Goal: Task Accomplishment & Management: Complete application form

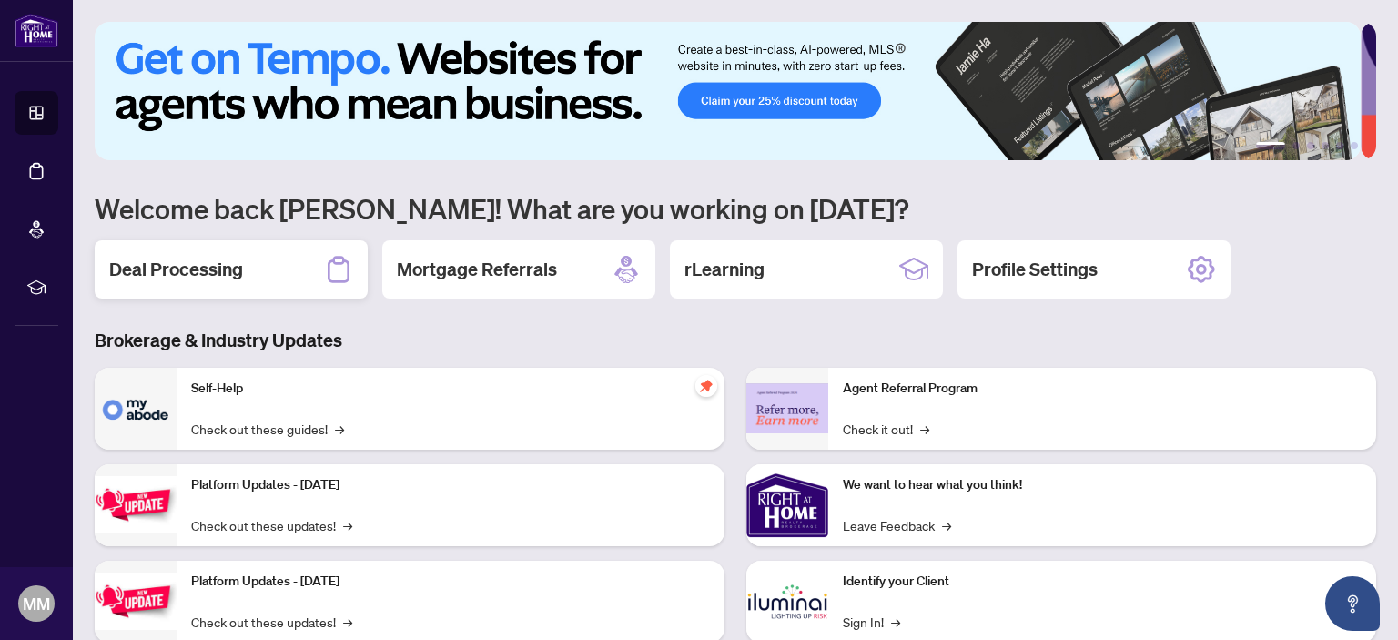
click at [192, 269] on h2 "Deal Processing" at bounding box center [176, 269] width 134 height 25
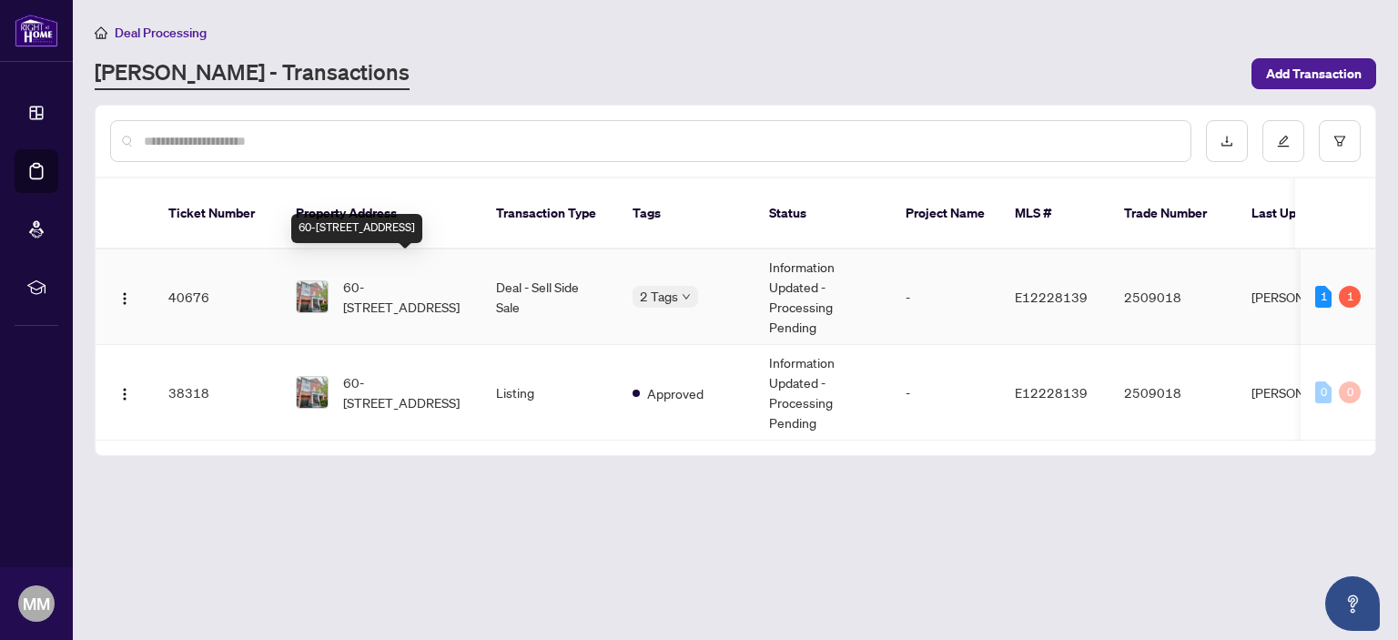
click at [401, 277] on span "60-[STREET_ADDRESS]" at bounding box center [405, 297] width 124 height 40
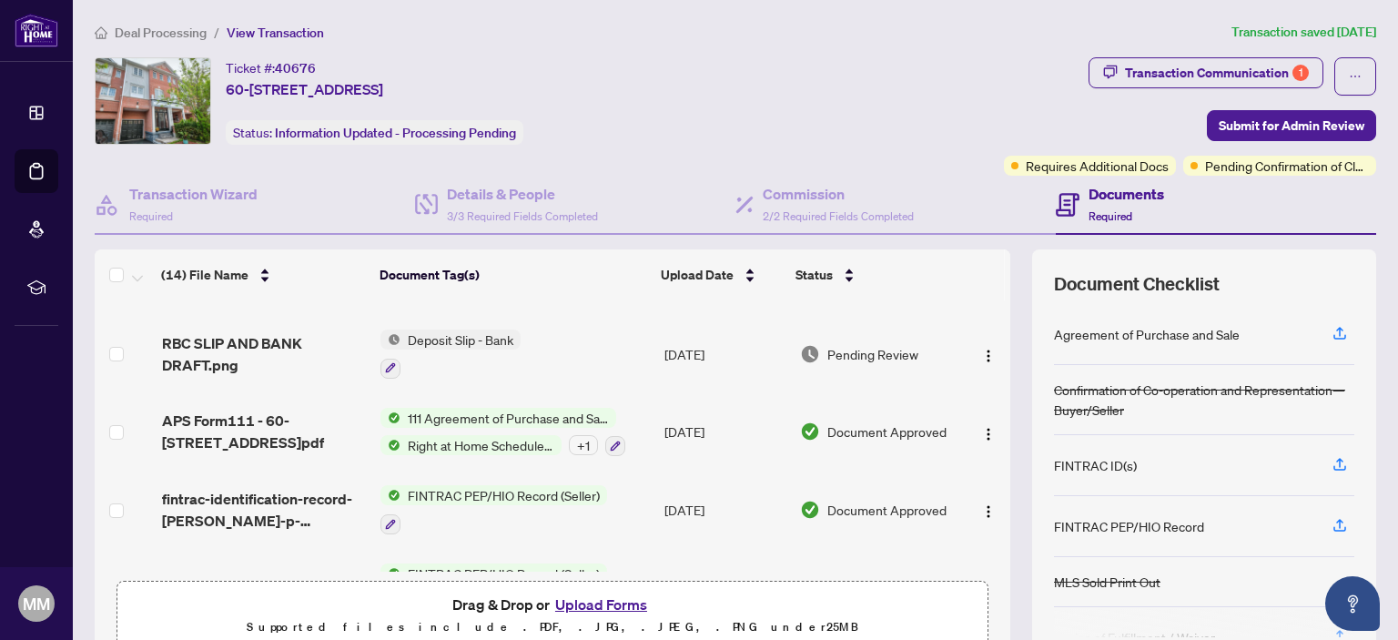
scroll to position [804, 0]
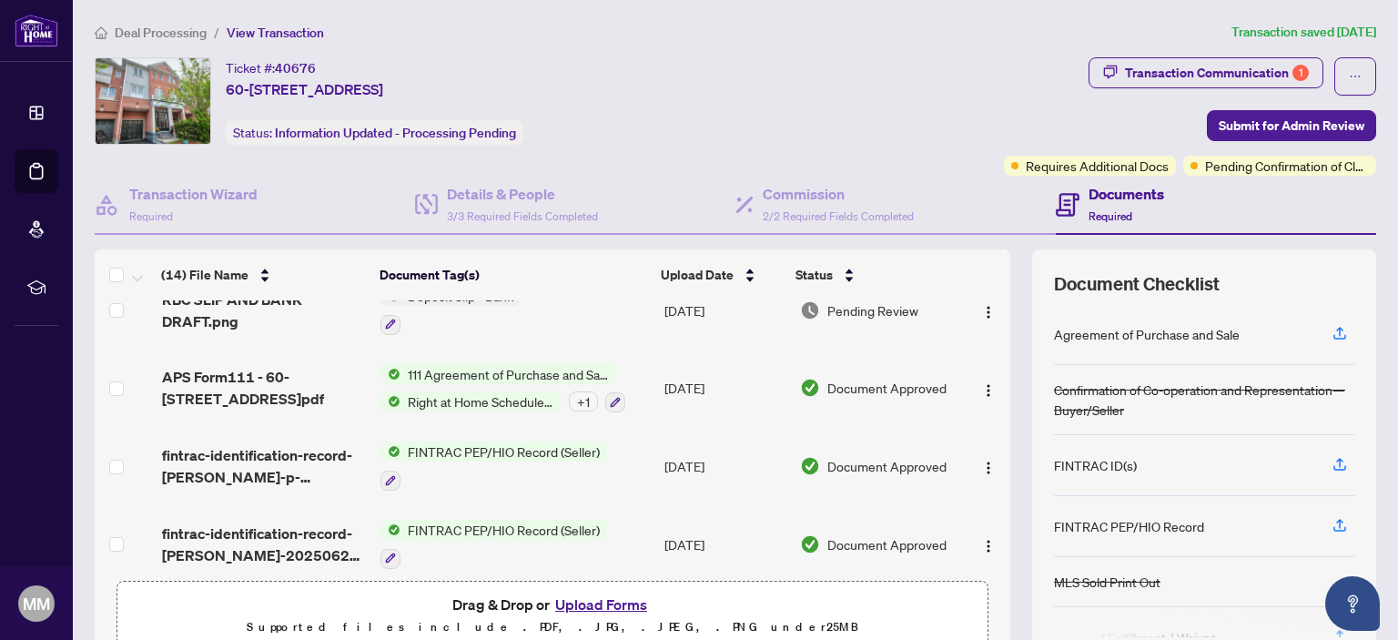
click at [467, 364] on span "111 Agreement of Purchase and Sale - POTL - Common Elements Condominium" at bounding box center [509, 374] width 216 height 20
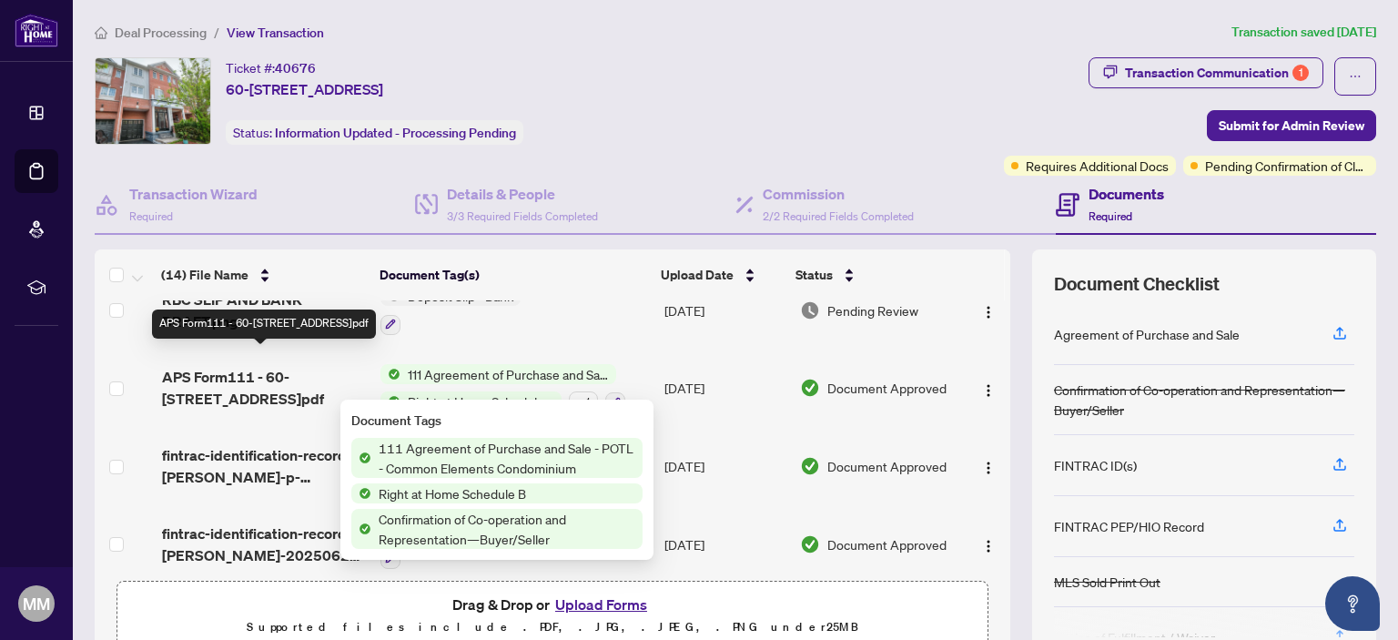
click at [244, 366] on span "APS Form111 - 60-[STREET_ADDRESS]pdf" at bounding box center [264, 388] width 205 height 44
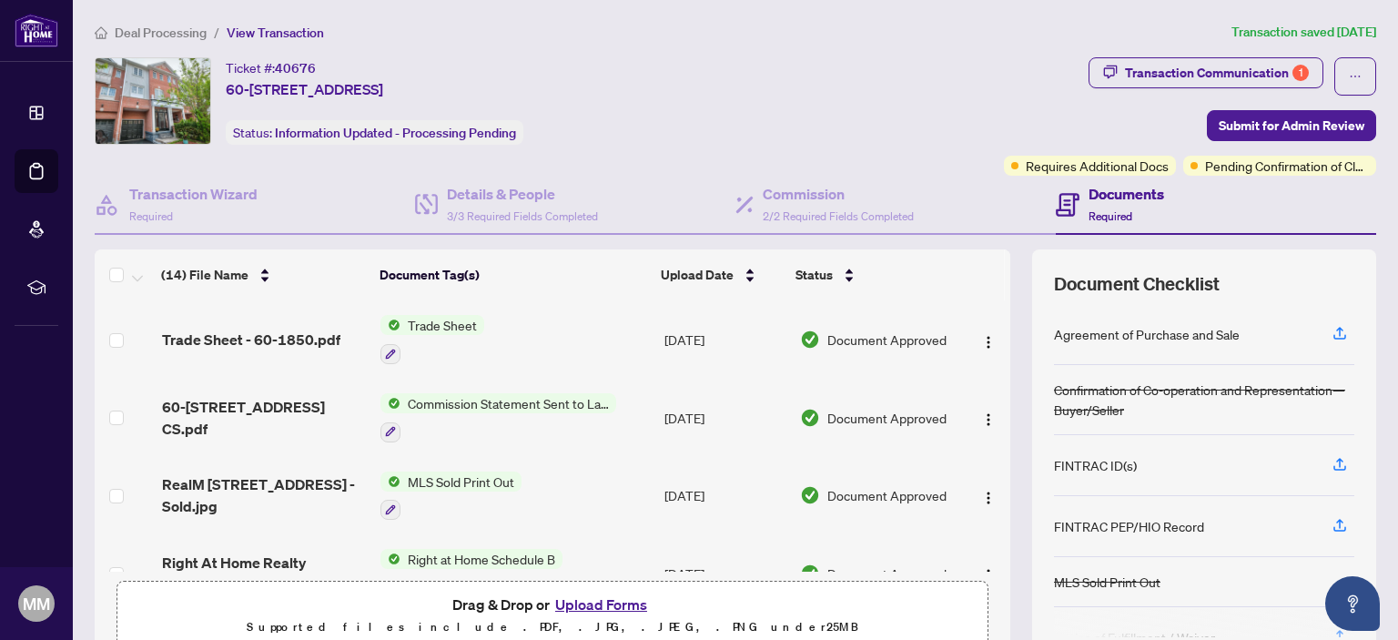
click at [863, 91] on div "Ticket #: 40676 60-[STREET_ADDRESS][PERSON_NAME] Status: Information Updated - …" at bounding box center [546, 100] width 902 height 87
click at [168, 86] on img at bounding box center [153, 101] width 115 height 86
click at [297, 94] on span "60-[STREET_ADDRESS]" at bounding box center [304, 89] width 157 height 22
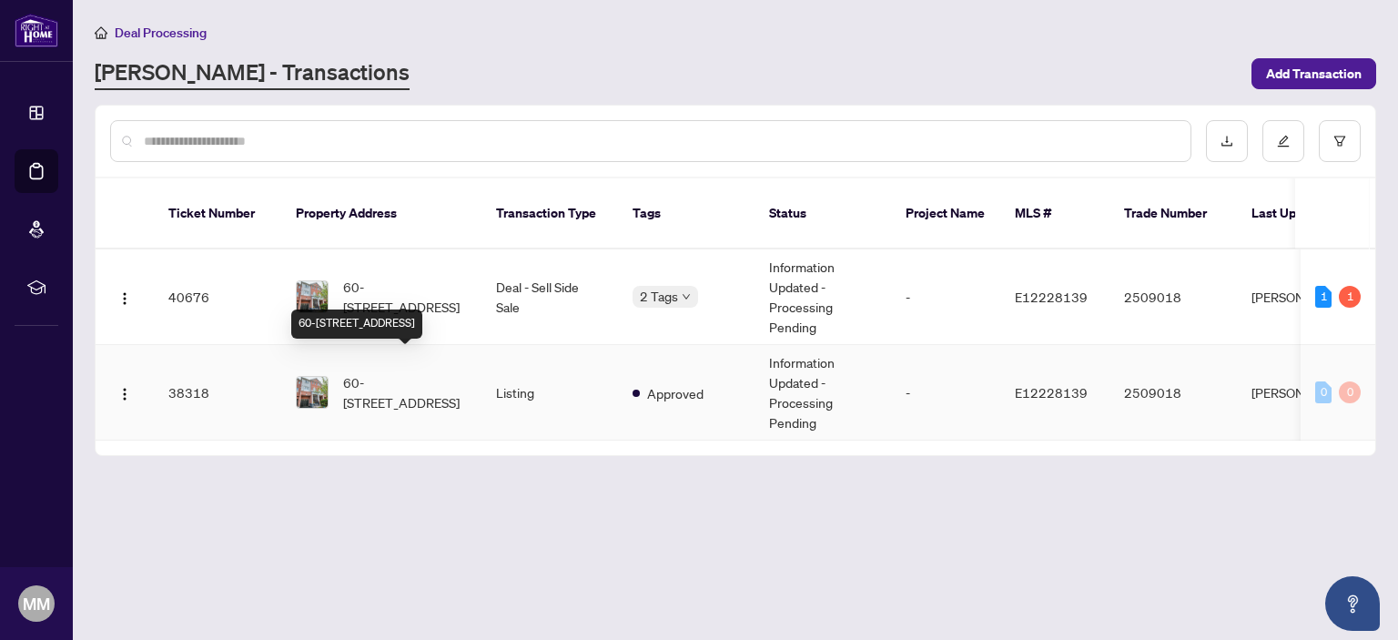
click at [405, 372] on span "60-[STREET_ADDRESS]" at bounding box center [405, 392] width 124 height 40
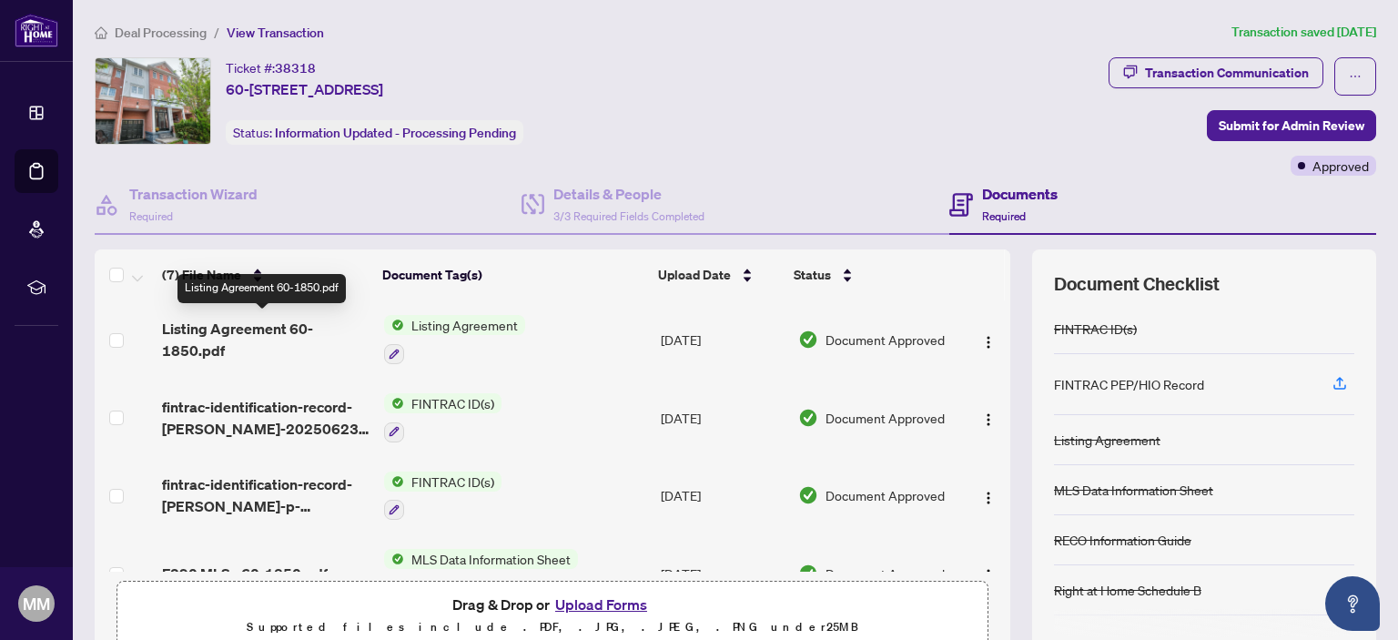
click at [269, 331] on span "Listing Agreement 60-1850.pdf" at bounding box center [265, 340] width 207 height 44
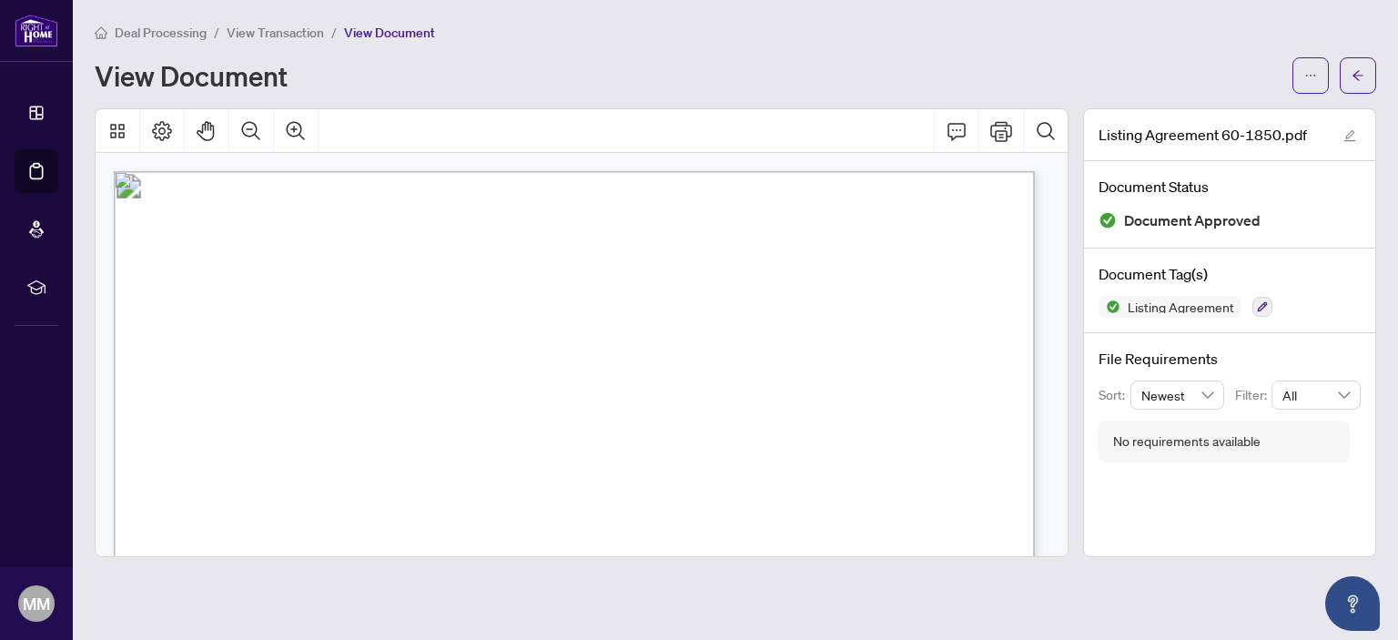
click at [817, 61] on div "View Document" at bounding box center [688, 75] width 1187 height 29
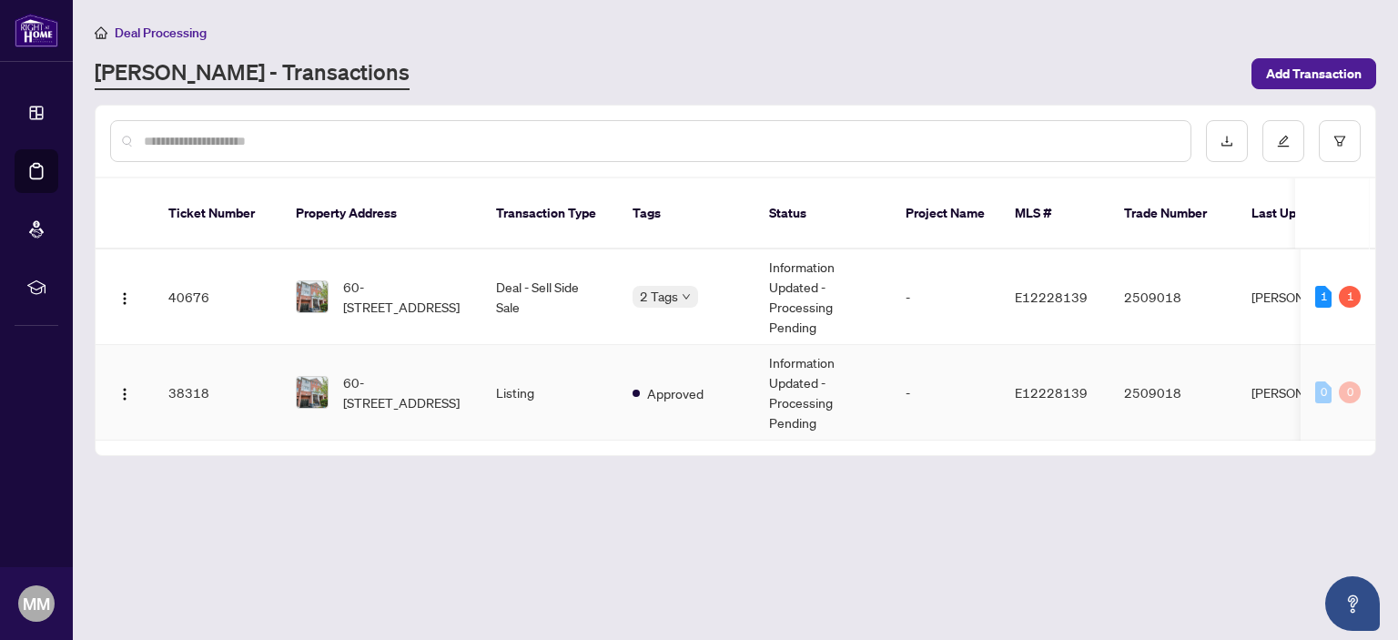
click at [313, 377] on img at bounding box center [312, 392] width 31 height 31
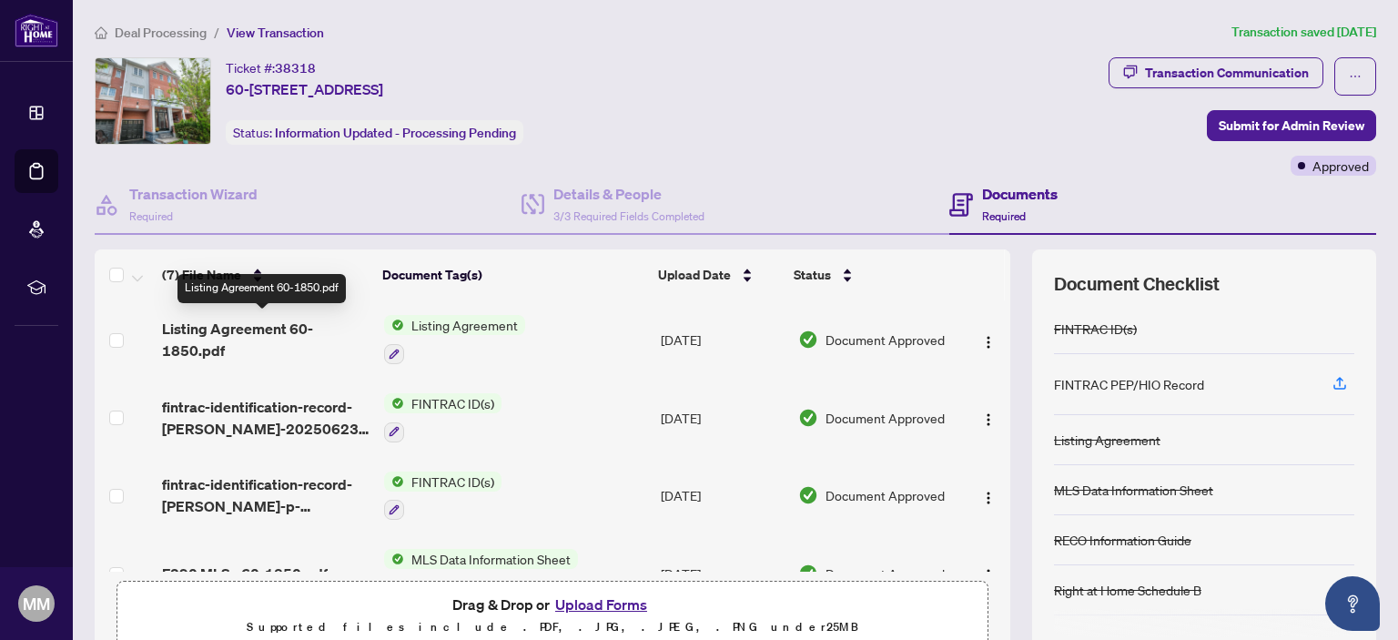
click at [252, 324] on span "Listing Agreement 60-1850.pdf" at bounding box center [265, 340] width 207 height 44
click at [981, 341] on img "button" at bounding box center [988, 342] width 15 height 15
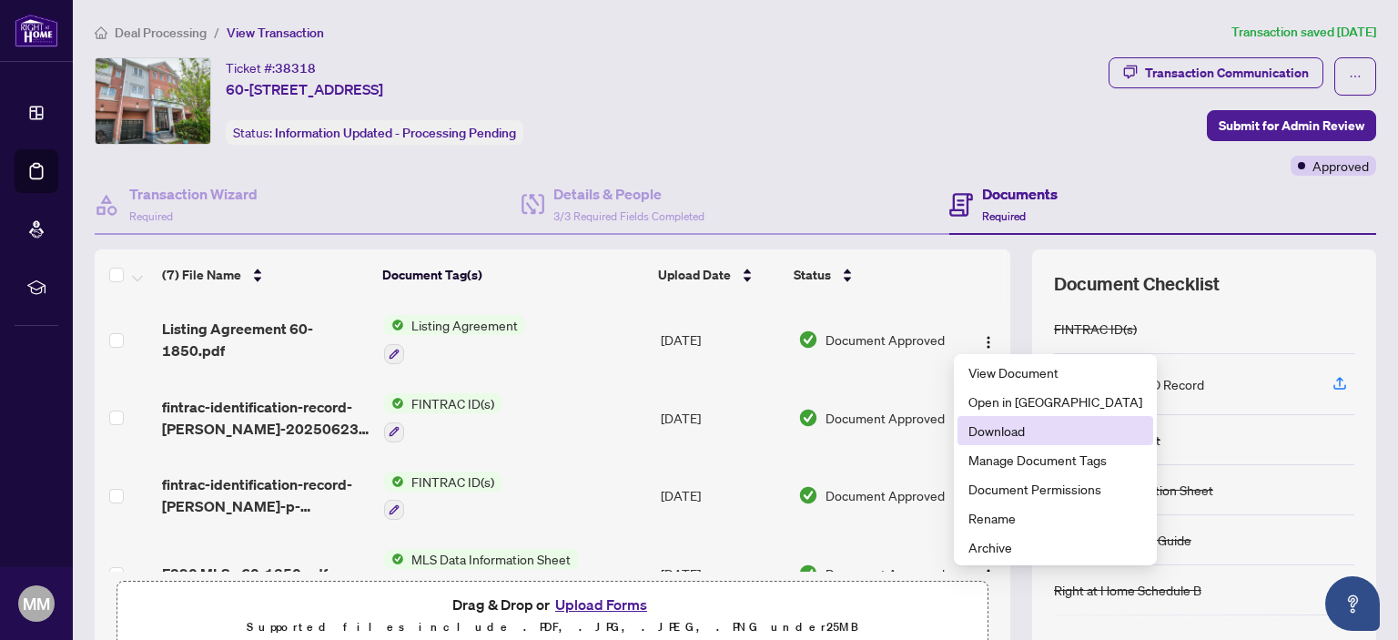
click at [961, 432] on li "Download" at bounding box center [1056, 430] width 196 height 29
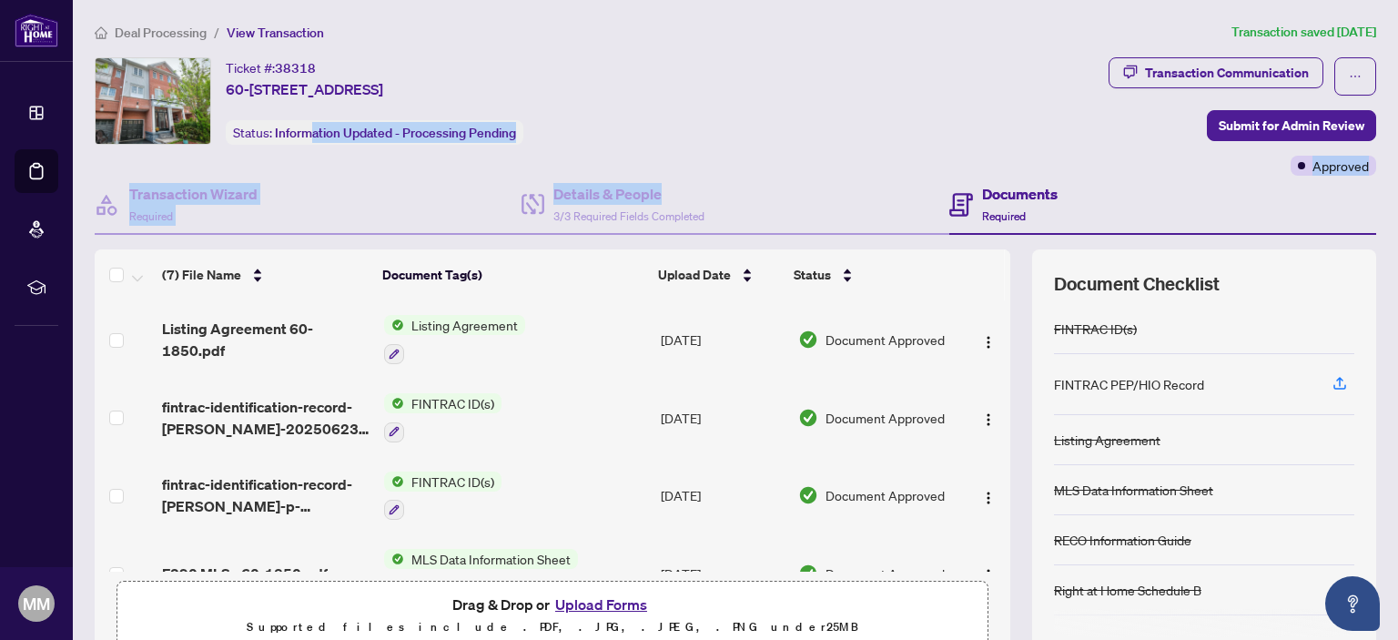
drag, startPoint x: 896, startPoint y: 192, endPoint x: 221, endPoint y: 154, distance: 675.6
click at [221, 154] on div "Ticket #: 38318 [STREET_ADDRESS][PERSON_NAME] Status: Information Updated - Pro…" at bounding box center [735, 358] width 1296 height 602
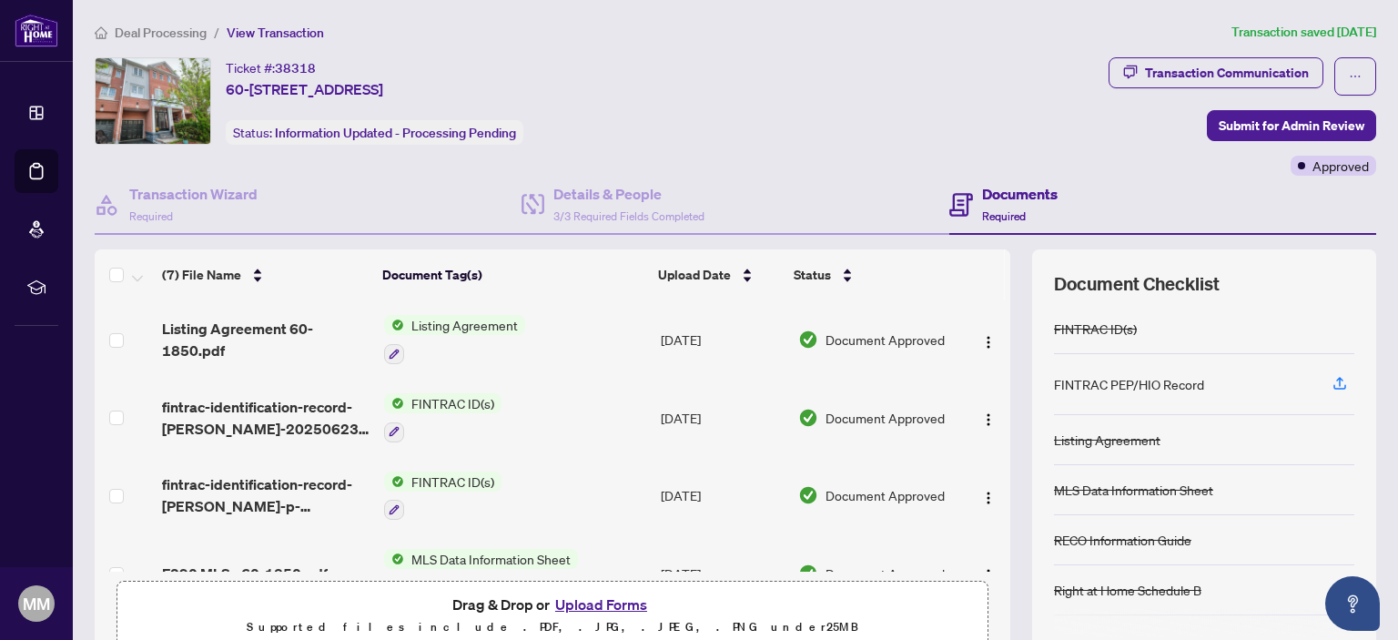
click at [466, 26] on ol "Deal Processing / View Transaction" at bounding box center [660, 32] width 1130 height 21
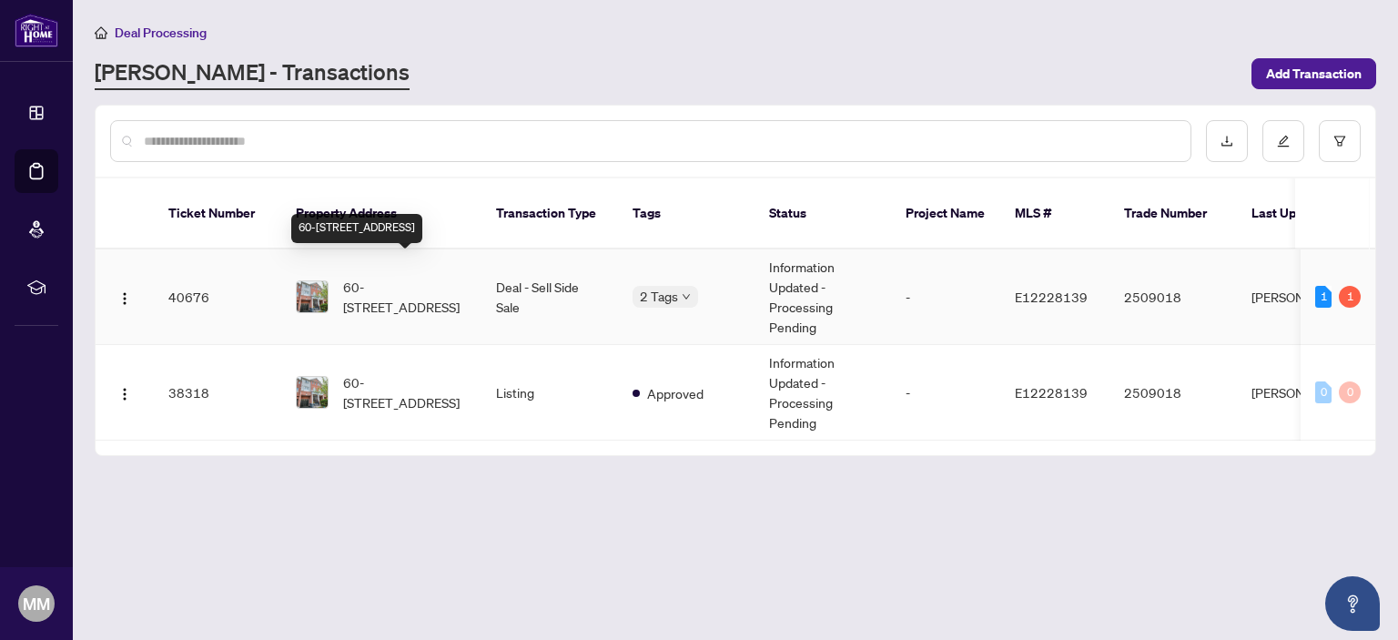
click at [391, 279] on span "60-[STREET_ADDRESS]" at bounding box center [405, 297] width 124 height 40
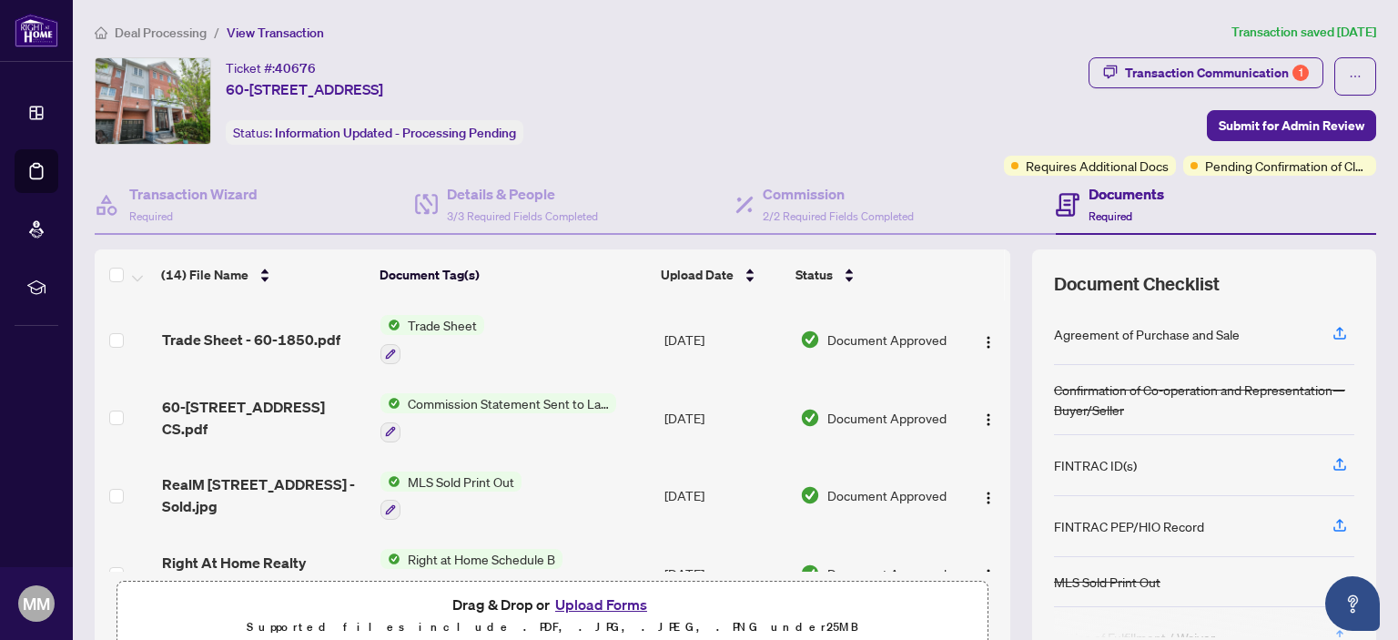
click at [612, 604] on button "Upload Forms" at bounding box center [601, 605] width 103 height 24
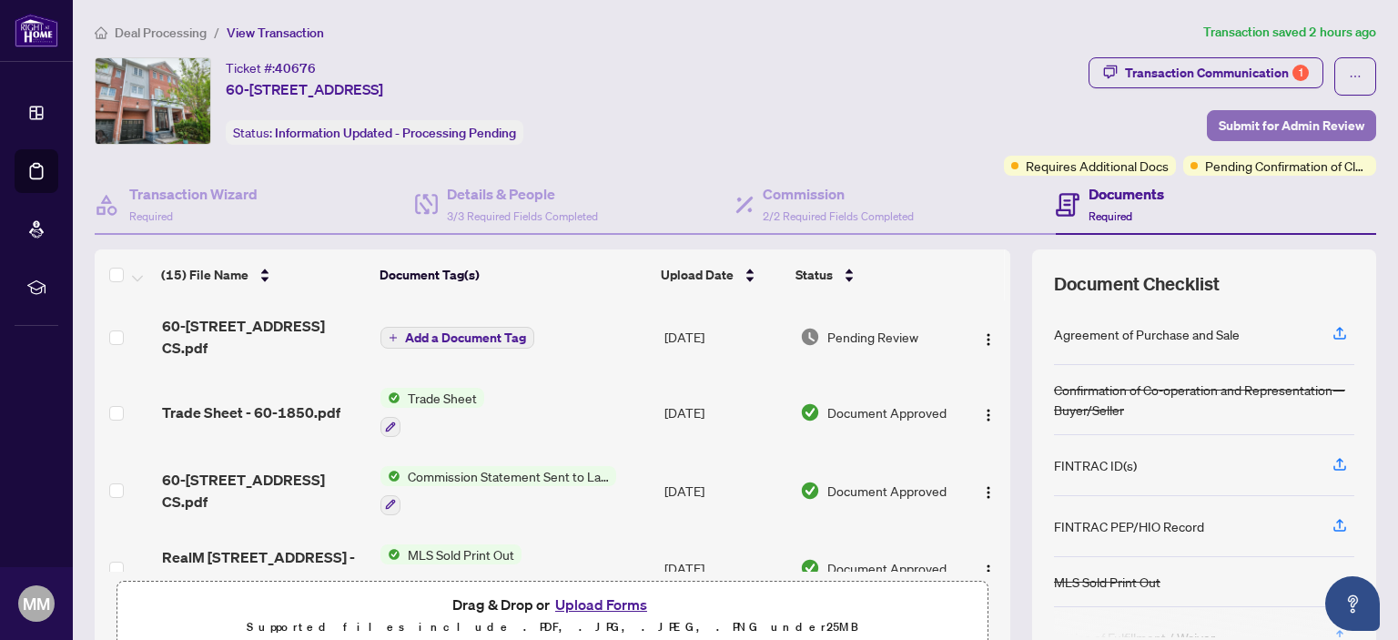
click at [1229, 119] on span "Submit for Admin Review" at bounding box center [1292, 125] width 146 height 29
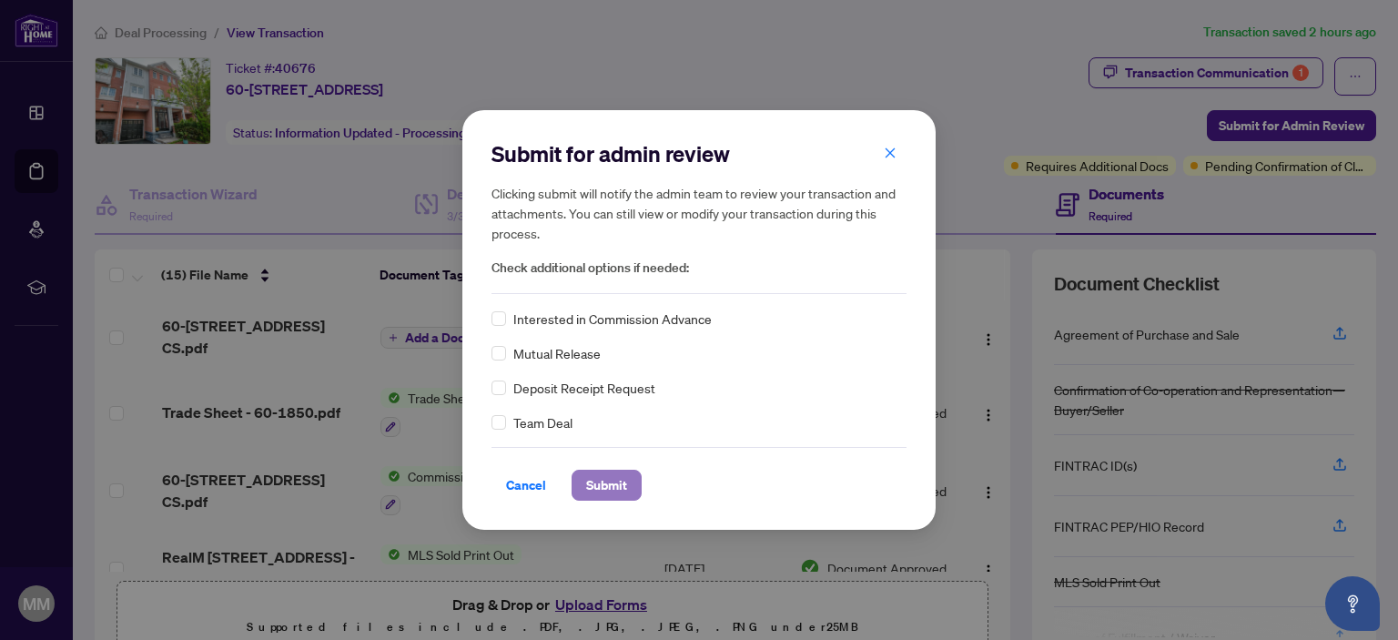
click at [611, 487] on span "Submit" at bounding box center [606, 485] width 41 height 29
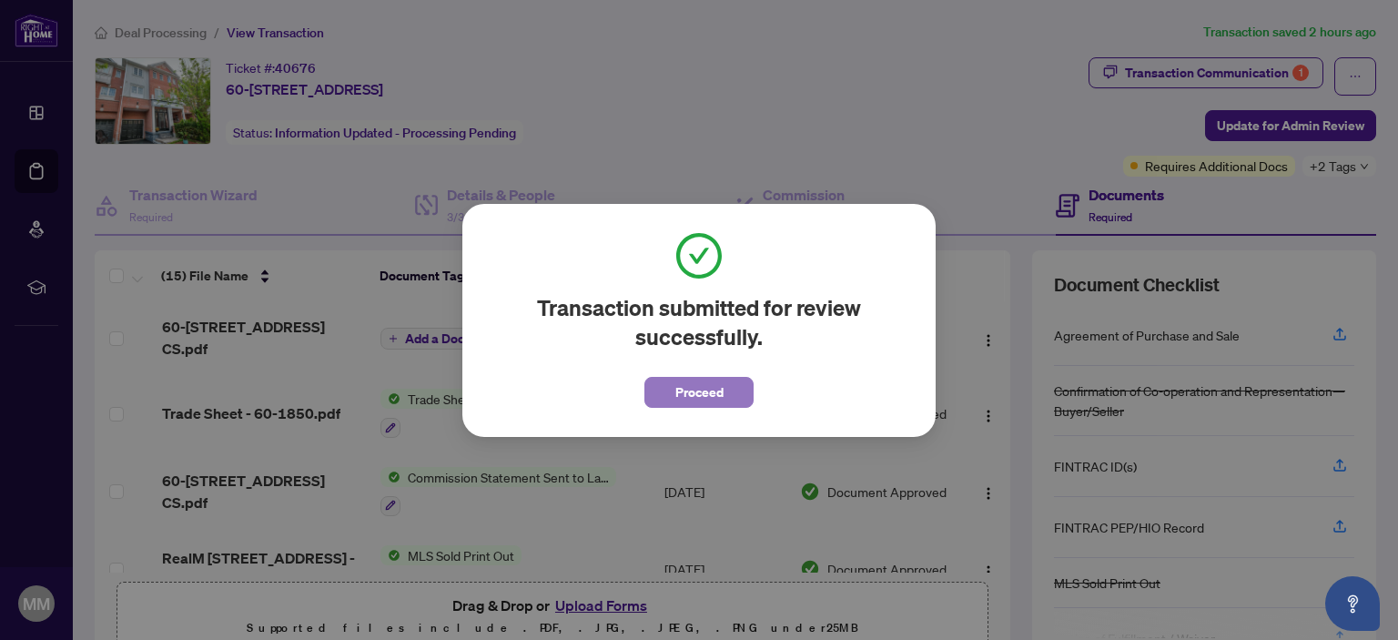
click at [670, 395] on button "Proceed" at bounding box center [699, 392] width 109 height 31
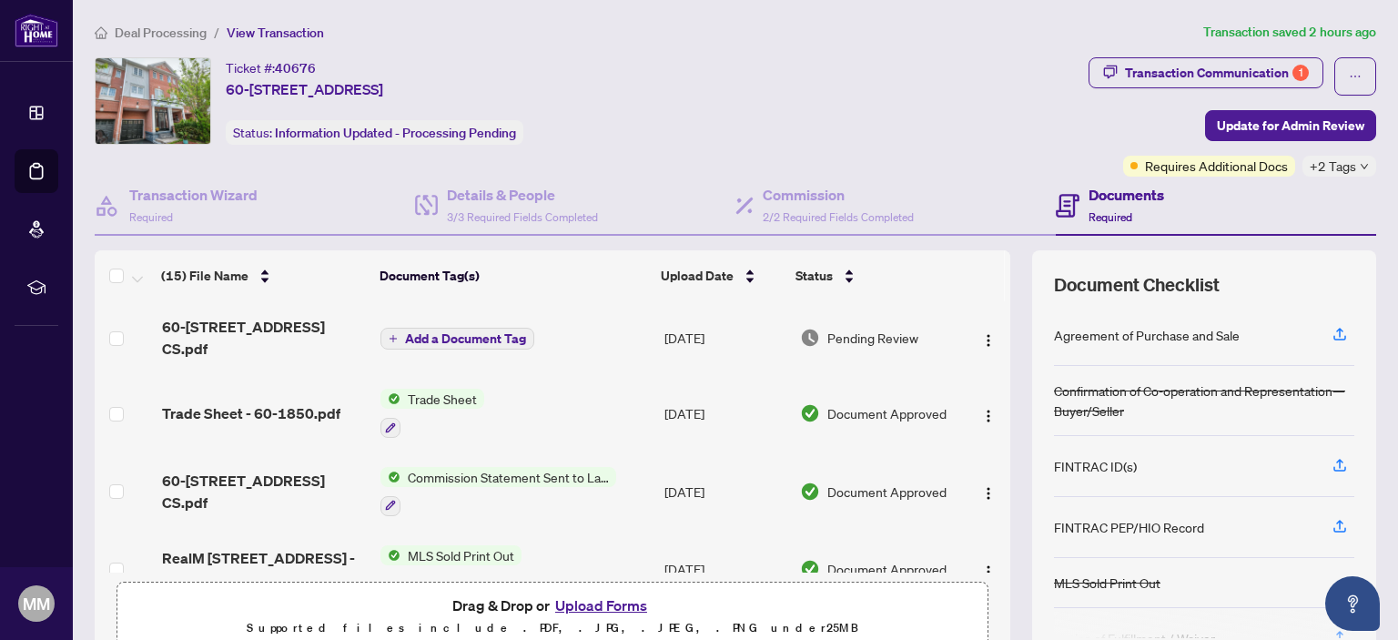
click at [850, 83] on div "Ticket #: 40676 60-[STREET_ADDRESS][PERSON_NAME] Status: Information Updated - …" at bounding box center [588, 100] width 987 height 87
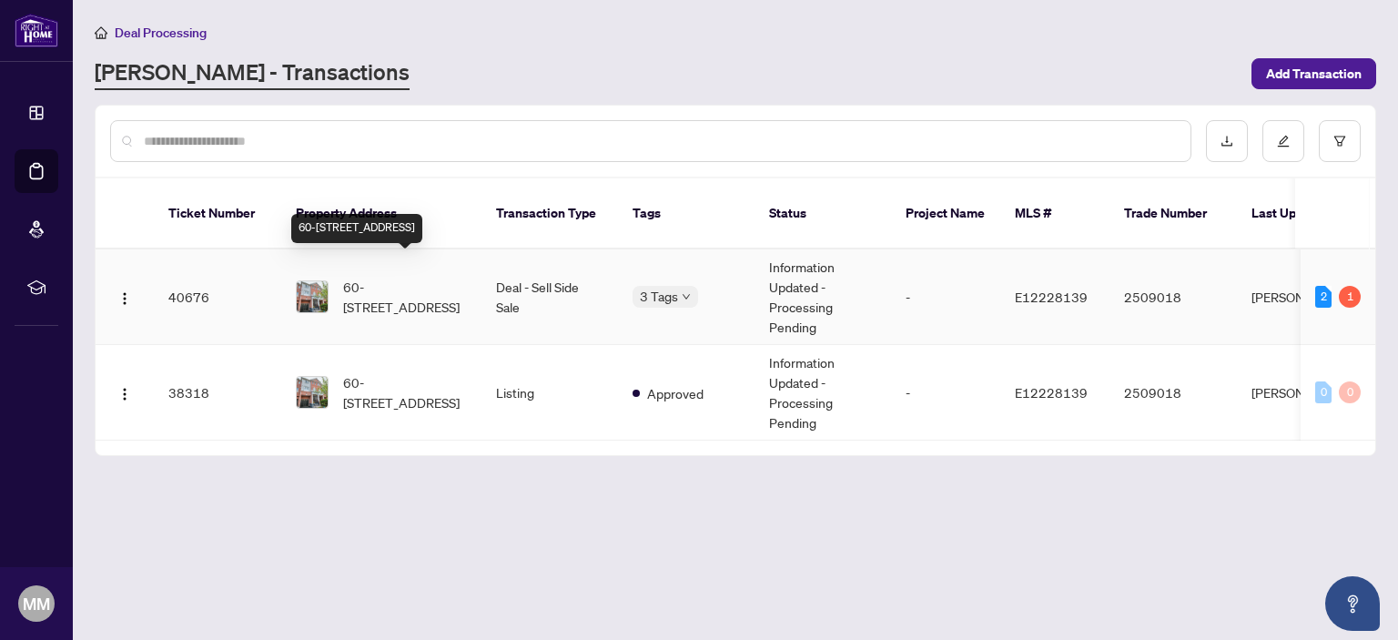
click at [400, 277] on span "60-[STREET_ADDRESS]" at bounding box center [405, 297] width 124 height 40
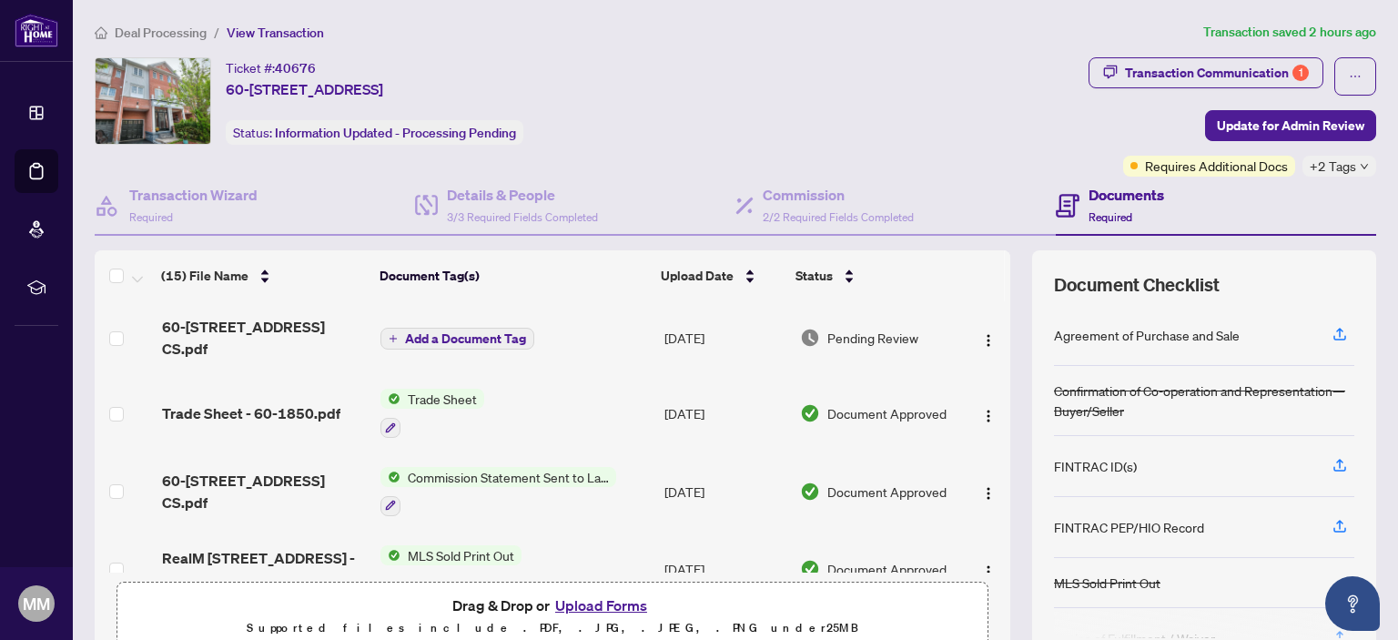
click at [863, 42] on div "Deal Processing / View Transaction Transaction saved 2 hours ago Ticket #: 4067…" at bounding box center [735, 395] width 1296 height 747
